Goal: Navigation & Orientation: Find specific page/section

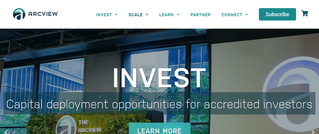
click at [138, 15] on link "SCALE" at bounding box center [138, 14] width 31 height 12
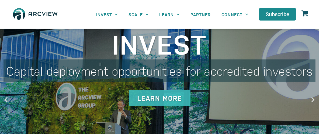
scroll to position [54, 0]
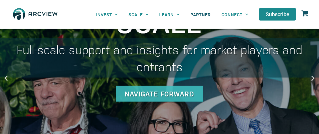
click at [203, 15] on link "PARTNER" at bounding box center [200, 14] width 31 height 12
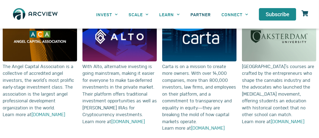
scroll to position [647, 0]
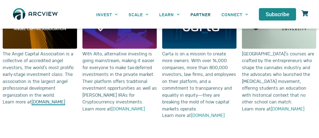
click at [43, 105] on link "AngelCapitalAssociation.org" at bounding box center [49, 101] width 34 height 7
click at [123, 107] on link "Altoira.com" at bounding box center [128, 108] width 34 height 7
